Goal: Information Seeking & Learning: Learn about a topic

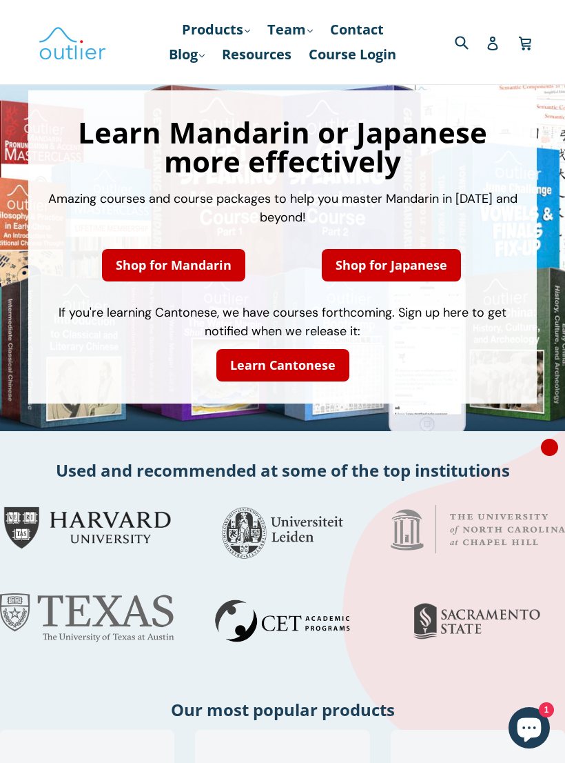
click at [303, 67] on link "Course Login" at bounding box center [352, 54] width 101 height 25
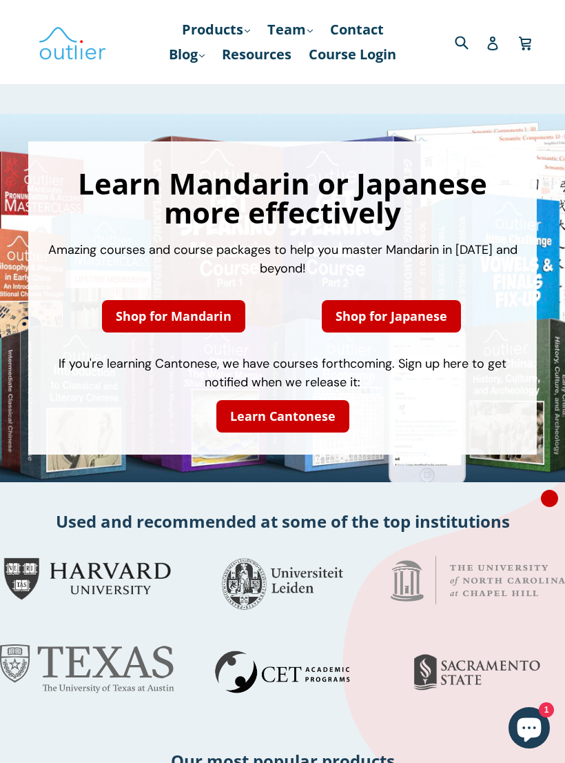
scroll to position [1, 0]
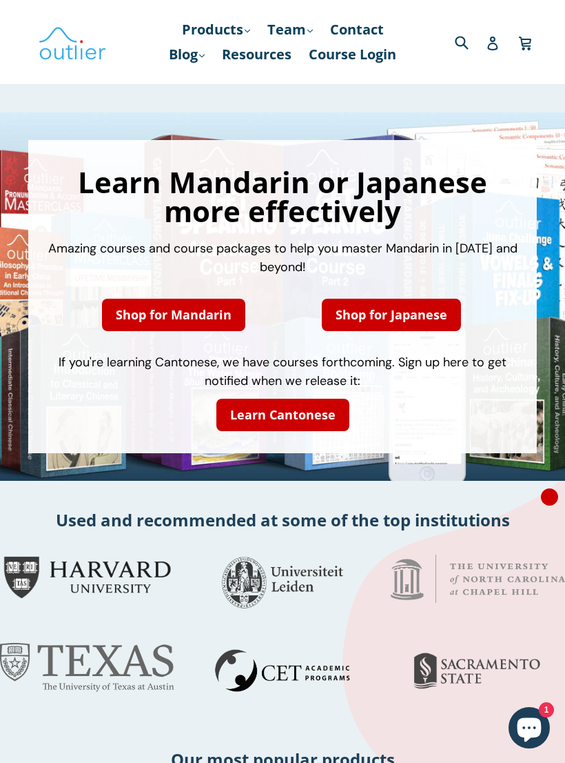
click at [212, 56] on link "Blog .cls-1{fill:#231f20} expand" at bounding box center [187, 54] width 50 height 25
click at [232, 96] on link "Chinese" at bounding box center [215, 92] width 83 height 26
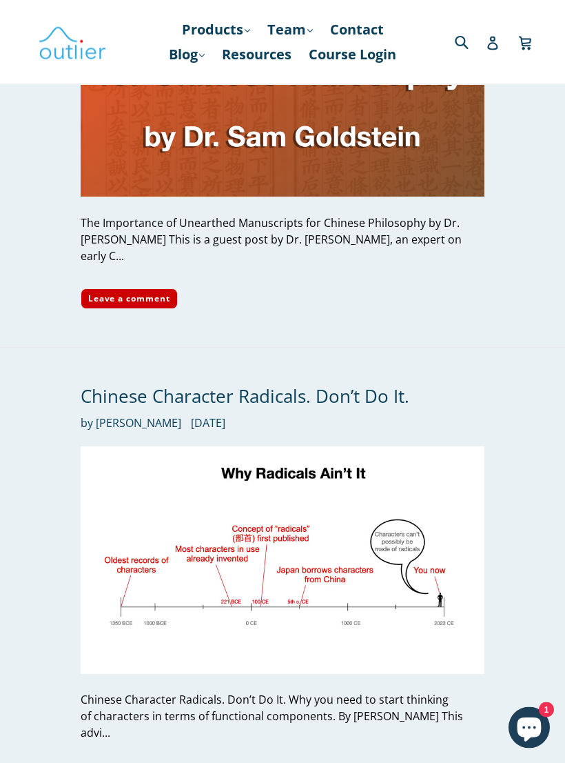
scroll to position [3321, 0]
click at [118, 762] on link "Leave a comment" at bounding box center [129, 775] width 97 height 21
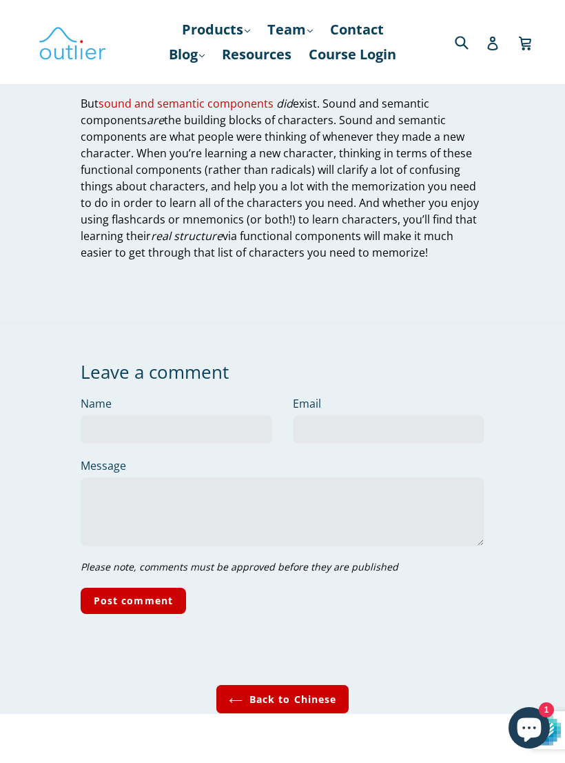
scroll to position [5328, 0]
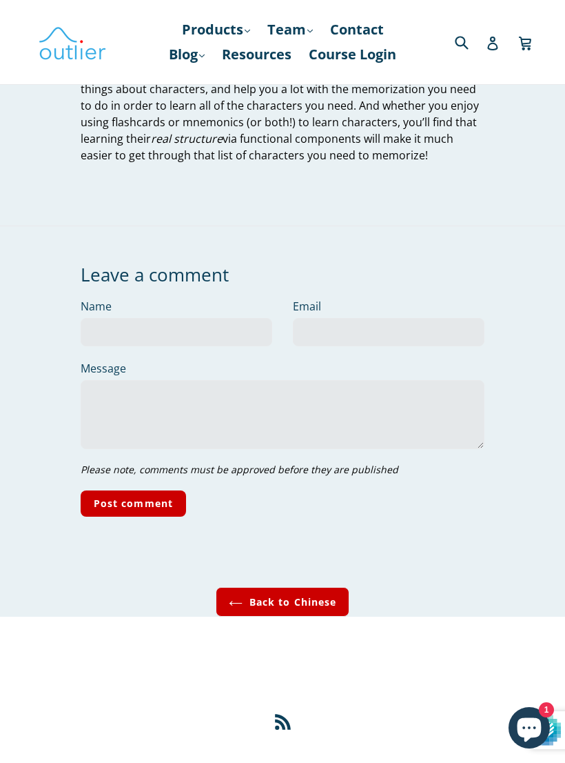
click at [70, 59] on img at bounding box center [72, 42] width 69 height 40
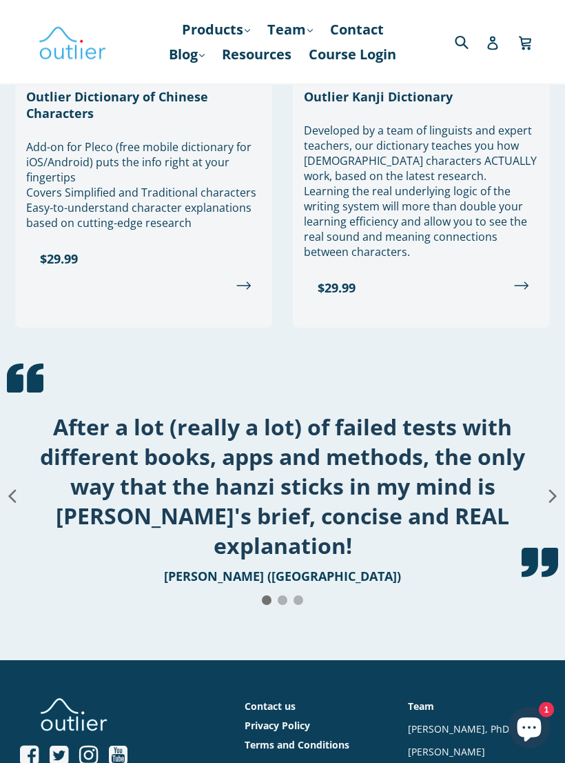
scroll to position [1762, 0]
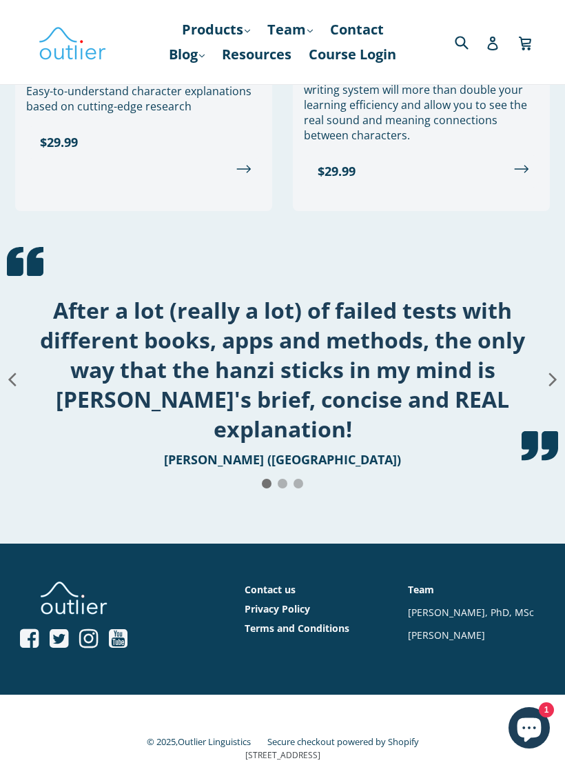
click at [93, 59] on img at bounding box center [72, 42] width 69 height 40
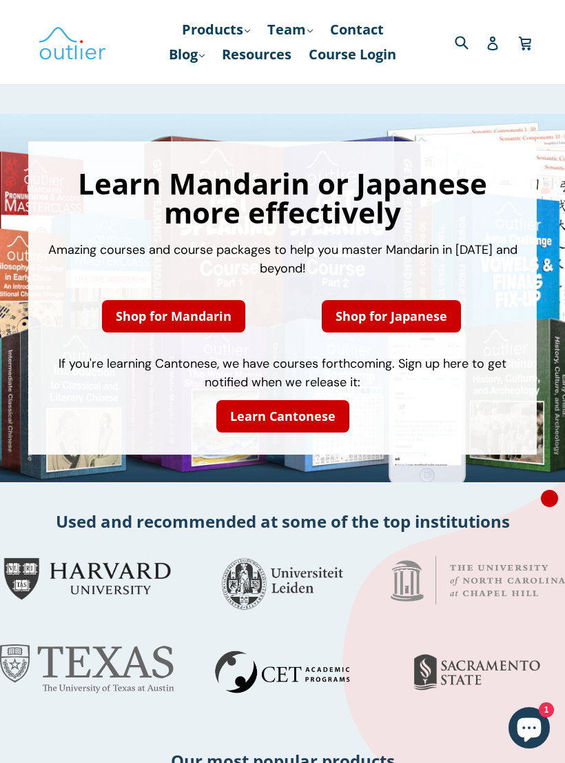
click at [526, 725] on icon "Chat window" at bounding box center [530, 730] width 24 height 24
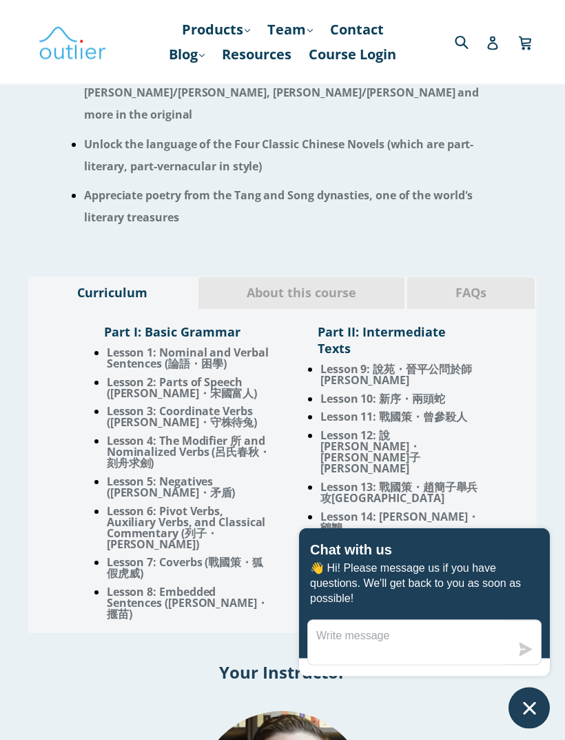
click at [245, 301] on div "About this course" at bounding box center [302, 293] width 208 height 32
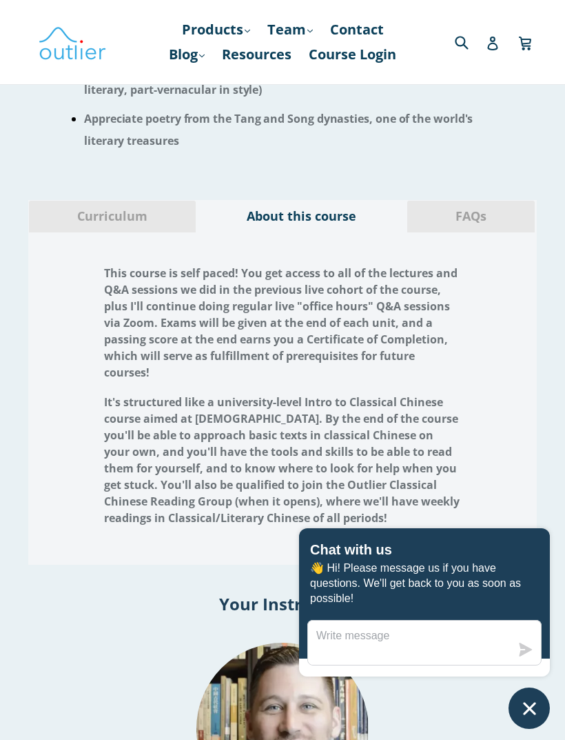
scroll to position [1265, 0]
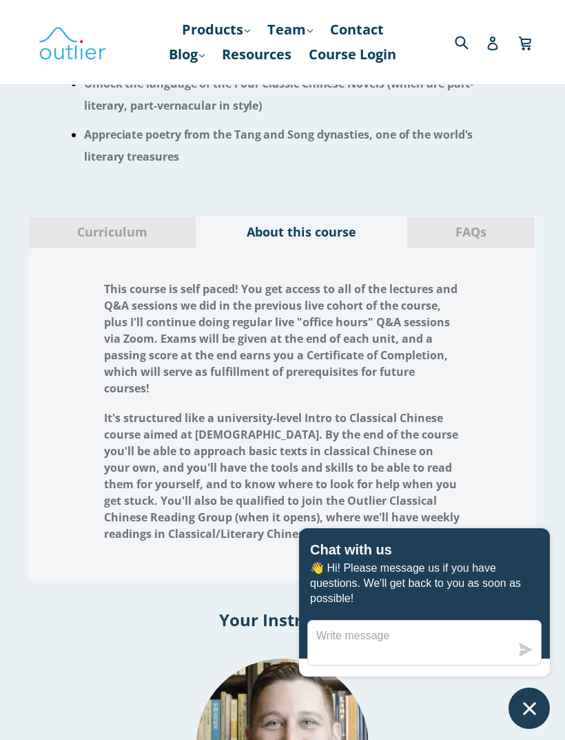
click at [508, 223] on span "FAQs" at bounding box center [471, 232] width 107 height 18
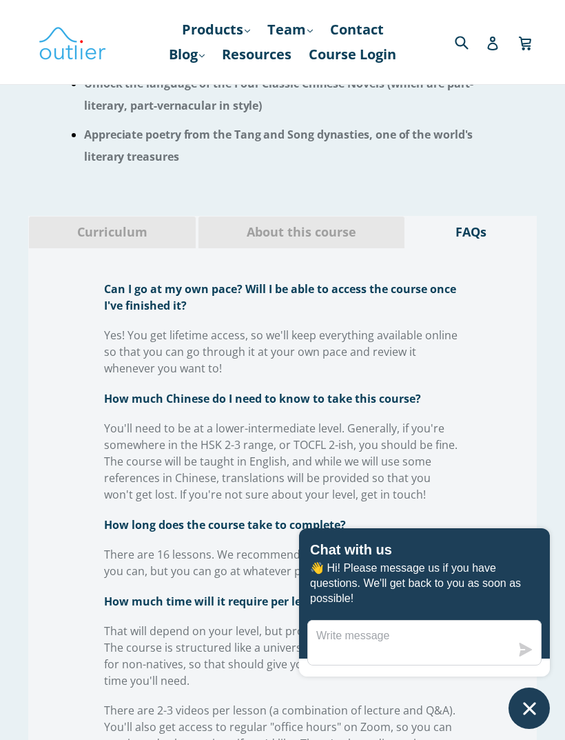
click at [499, 241] on div "FAQs" at bounding box center [471, 232] width 129 height 32
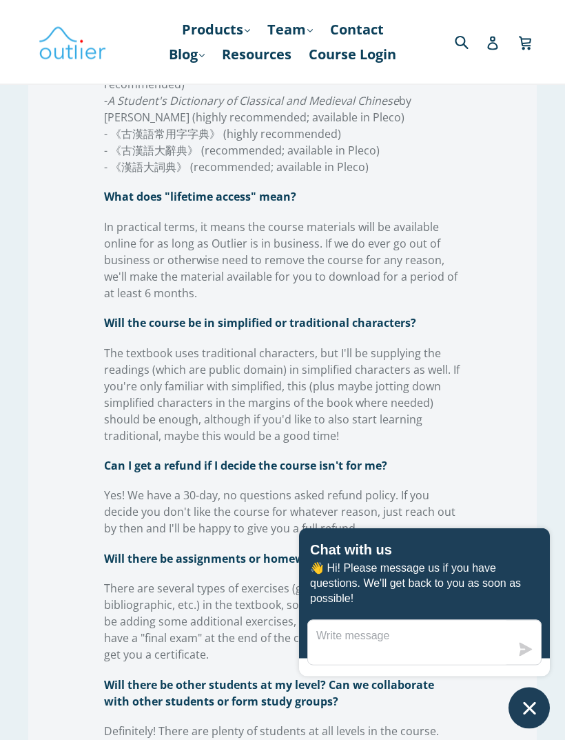
scroll to position [2228, 0]
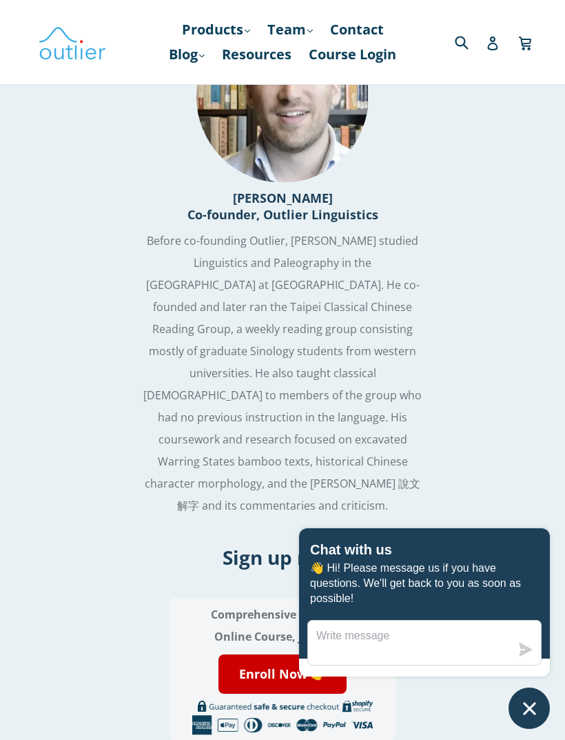
click at [510, 362] on div "Your Instructor [PERSON_NAME] Co-founder, Outlier Linguistics Before co-foundin…" at bounding box center [282, 224] width 565 height 584
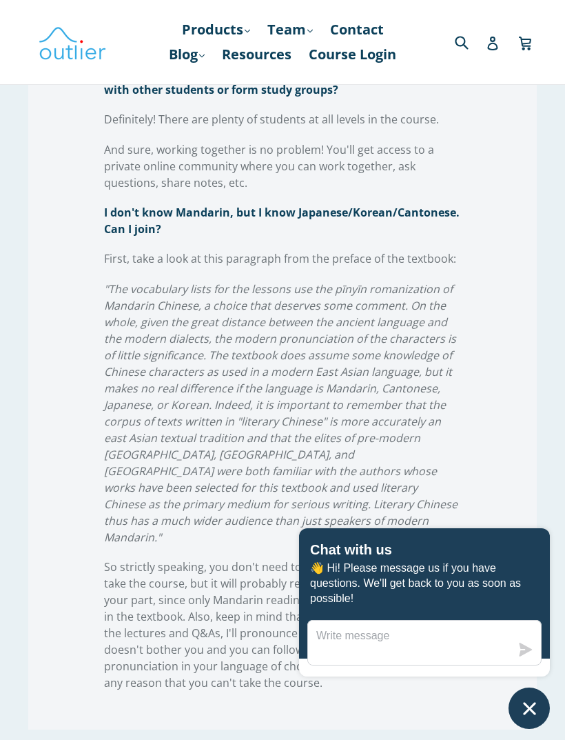
scroll to position [2758, 0]
